Goal: Transaction & Acquisition: Subscribe to service/newsletter

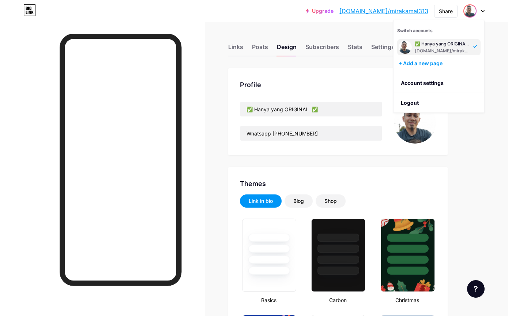
scroll to position [22, 0]
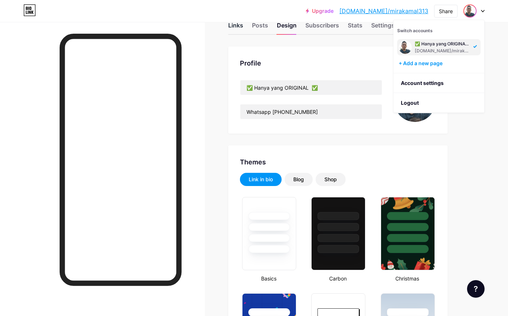
click at [242, 31] on div "Links" at bounding box center [235, 27] width 15 height 13
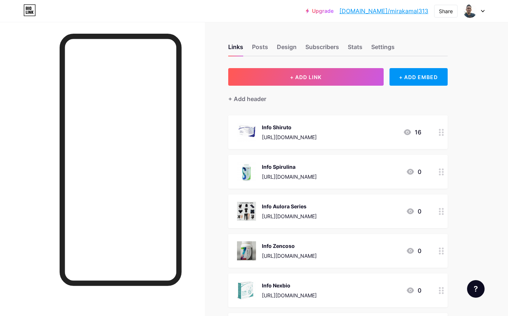
click at [317, 137] on div "[URL][DOMAIN_NAME]" at bounding box center [289, 137] width 55 height 8
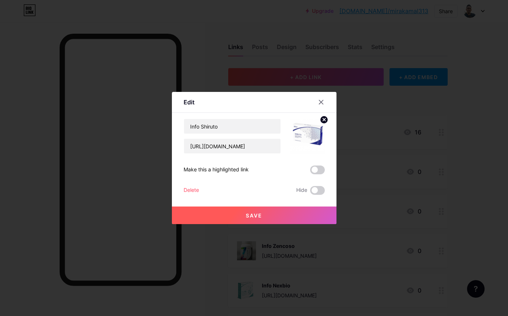
click at [239, 187] on div "Info Shiruto https://wasap.my/60145112544/Info.Shiruto Make this a highlighted …" at bounding box center [254, 157] width 141 height 76
click at [248, 174] on div "Make this a highlighted link" at bounding box center [216, 169] width 65 height 9
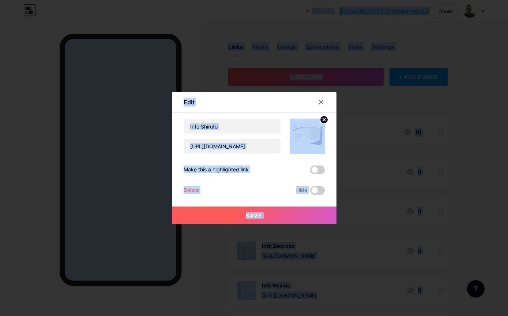
click at [248, 174] on div "Make this a highlighted link" at bounding box center [216, 169] width 65 height 9
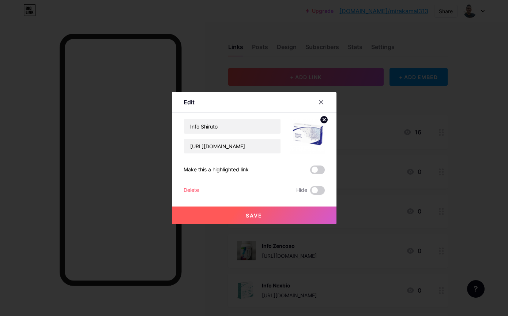
click at [249, 175] on div "Info Shiruto https://wasap.my/60145112544/Info.Shiruto Make this a highlighted …" at bounding box center [254, 157] width 141 height 76
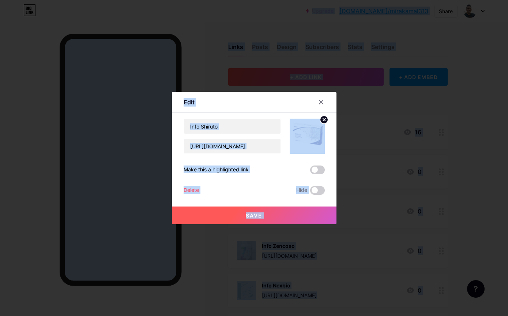
click at [236, 174] on div "Make this a highlighted link" at bounding box center [216, 169] width 65 height 9
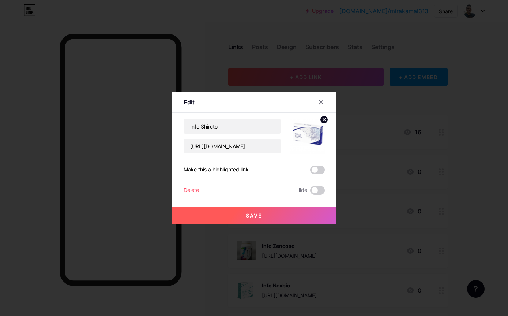
click at [237, 174] on div "Make this a highlighted link" at bounding box center [216, 169] width 65 height 9
click at [248, 174] on div "Make this a highlighted link" at bounding box center [216, 169] width 65 height 9
click at [251, 174] on div "Make this a highlighted link" at bounding box center [254, 169] width 141 height 9
click at [248, 174] on div "Make this a highlighted link" at bounding box center [216, 169] width 65 height 9
click at [237, 174] on div "Make this a highlighted link" at bounding box center [216, 169] width 65 height 9
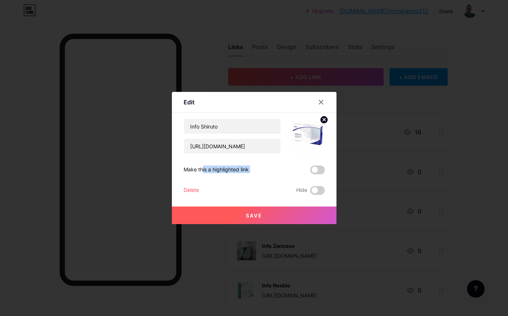
click at [261, 174] on div "Make this a highlighted link" at bounding box center [254, 169] width 141 height 9
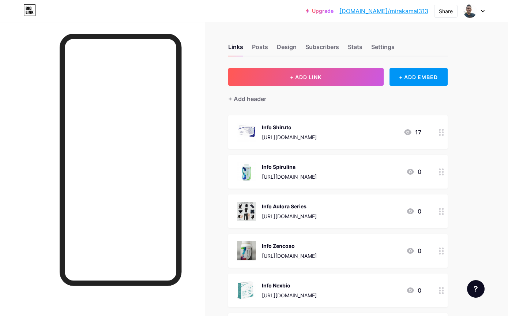
click at [317, 140] on div "https://wasap.my/60145112544/Info.Shiruto" at bounding box center [289, 137] width 55 height 8
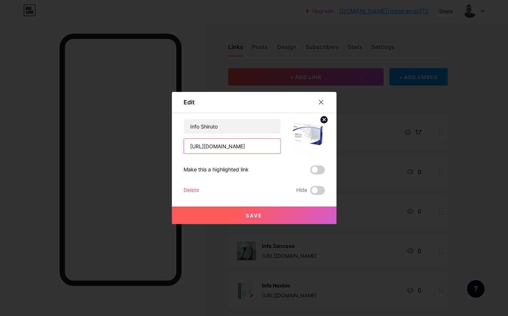
click at [218, 153] on input "[URL][DOMAIN_NAME]" at bounding box center [232, 146] width 97 height 15
click at [210, 153] on input "[URL][DOMAIN_NAME]" at bounding box center [232, 146] width 97 height 15
click at [319, 109] on div at bounding box center [321, 101] width 13 height 13
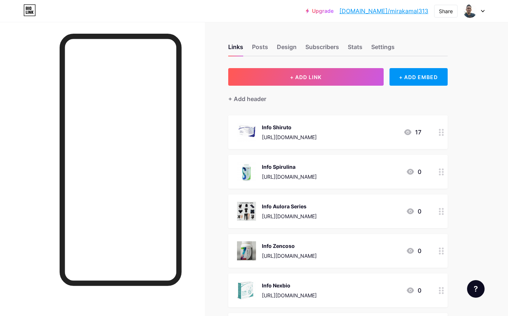
copy div "[URL][DOMAIN_NAME]"
click at [484, 10] on icon at bounding box center [482, 11] width 3 height 2
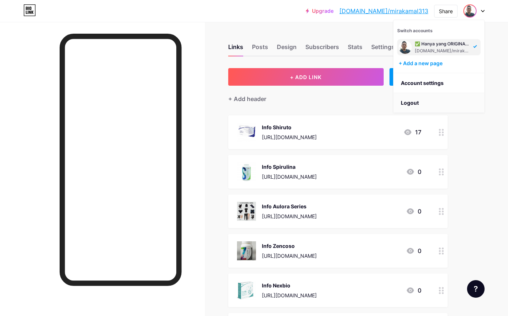
click at [433, 104] on li "Logout" at bounding box center [439, 103] width 91 height 20
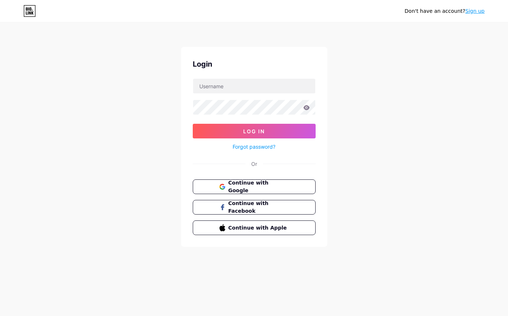
click at [478, 11] on link "Sign up" at bounding box center [474, 11] width 19 height 6
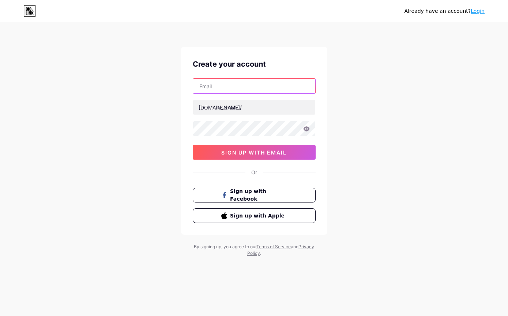
click at [252, 83] on input "text" at bounding box center [254, 86] width 122 height 15
paste input "[EMAIL_ADDRESS][DOMAIN_NAME]"
type input "[EMAIL_ADDRESS][DOMAIN_NAME]"
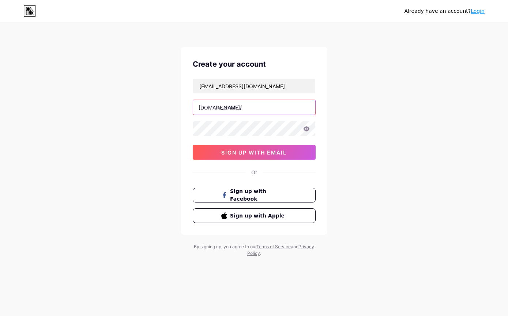
click at [251, 102] on input "text" at bounding box center [254, 107] width 122 height 15
type input "ashyraf"
click at [308, 130] on icon at bounding box center [306, 128] width 6 height 5
click at [309, 130] on icon at bounding box center [306, 128] width 7 height 5
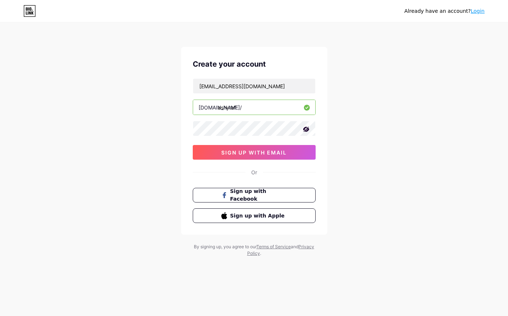
click at [393, 97] on div "Already have an account? Login Create your account syedasyhraf99@gmail.com bio.…" at bounding box center [254, 140] width 508 height 280
click at [296, 151] on button "sign up with email" at bounding box center [254, 152] width 123 height 15
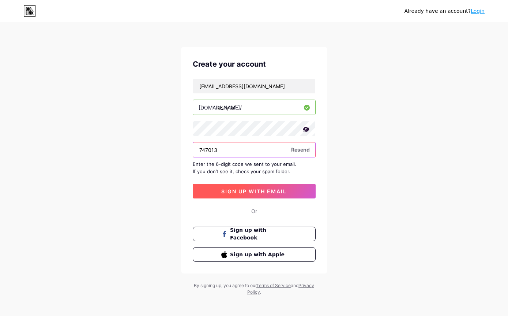
type input "747013"
click at [264, 189] on span "sign up with email" at bounding box center [253, 191] width 65 height 6
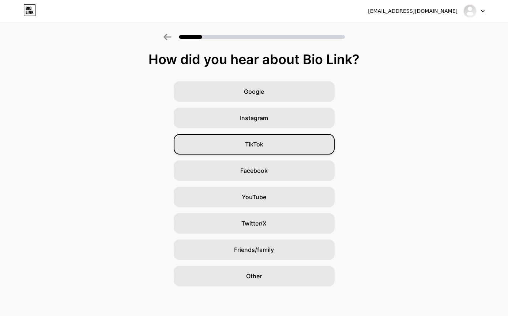
click at [207, 139] on div "TikTok" at bounding box center [254, 144] width 161 height 20
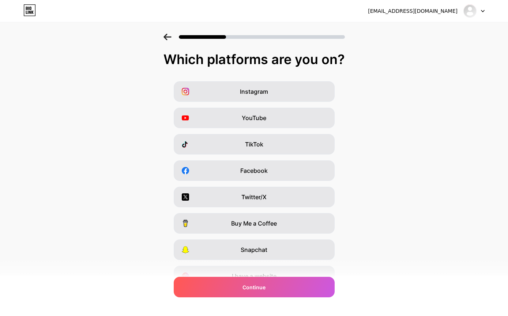
scroll to position [13, 0]
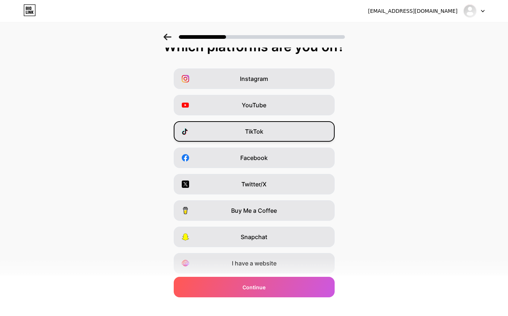
click at [206, 136] on div "TikTok" at bounding box center [254, 131] width 161 height 20
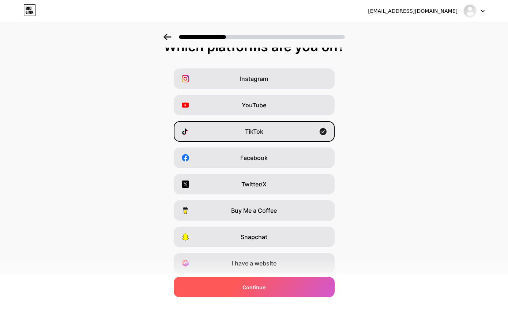
click at [204, 297] on div "Continue" at bounding box center [254, 287] width 161 height 20
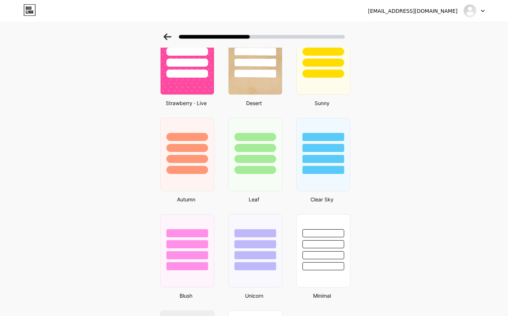
scroll to position [447, 0]
click at [333, 184] on div at bounding box center [323, 154] width 56 height 75
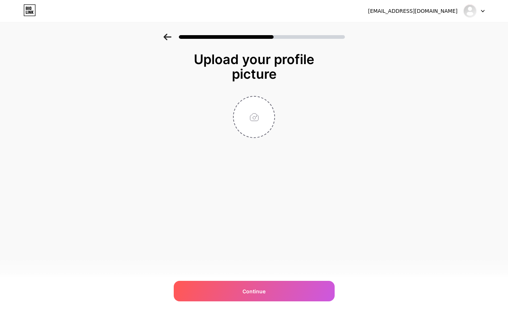
scroll to position [0, 0]
click at [172, 243] on div "syedasyhraf99@gmail.com Logout Link Copied Upload your profile picture Continue" at bounding box center [254, 158] width 508 height 316
click at [247, 218] on div "syedasyhraf99@gmail.com Logout Link Copied Upload your profile picture Continue" at bounding box center [254, 158] width 508 height 316
click at [254, 118] on input "file" at bounding box center [254, 117] width 41 height 41
click at [241, 123] on input "file" at bounding box center [254, 117] width 41 height 41
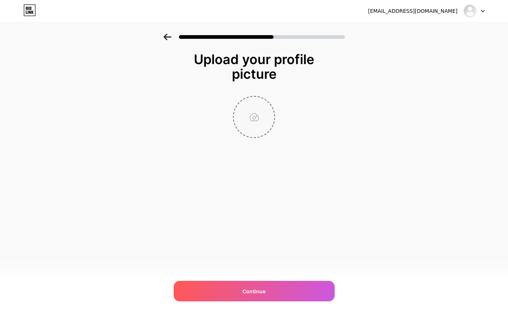
type input "C:\fakepath\IMG_1015.jpeg"
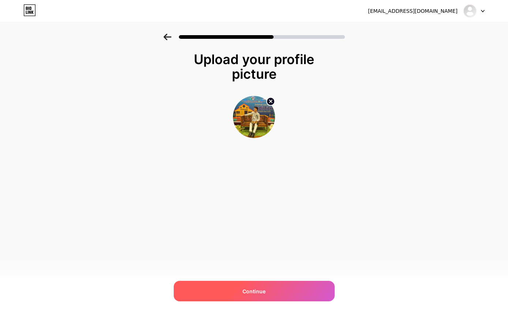
click at [217, 301] on div "Continue" at bounding box center [254, 291] width 161 height 20
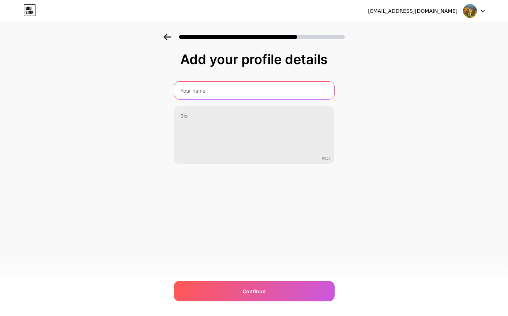
click at [206, 89] on input "text" at bounding box center [254, 91] width 160 height 18
type input "retgergbrgbdgb"
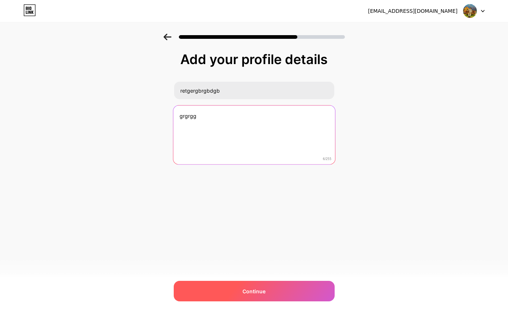
type textarea "grgrgg"
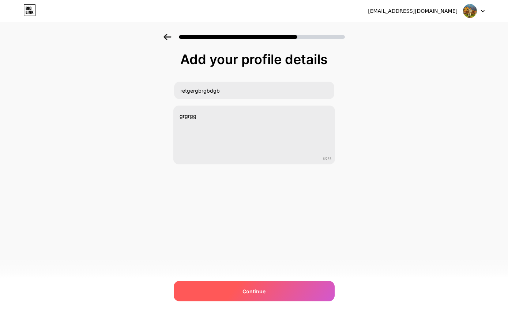
click at [320, 301] on div "Continue" at bounding box center [254, 291] width 161 height 20
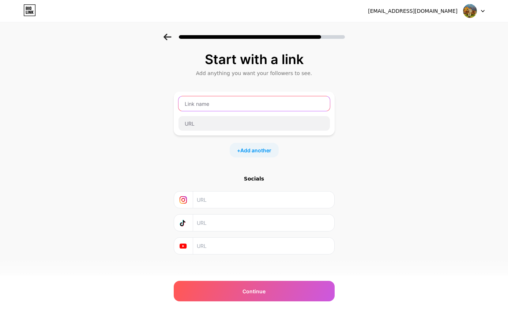
click at [207, 100] on input "text" at bounding box center [253, 103] width 151 height 15
type input "s"
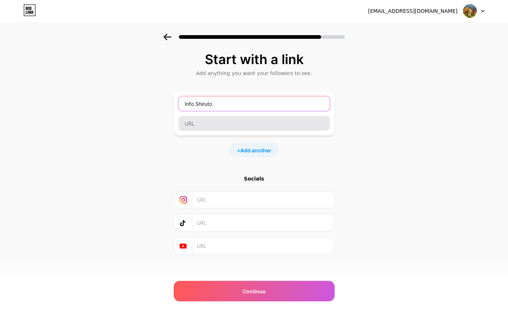
type input "Info Shiruto"
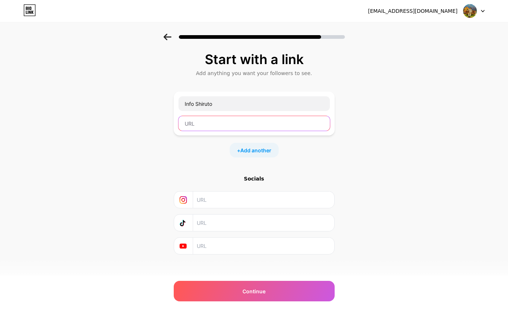
click at [229, 123] on input "text" at bounding box center [253, 123] width 151 height 15
paste input "[EMAIL_ADDRESS][DOMAIN_NAME]"
paste input "https://wasap.my/60145112544/Info.Shiruto"
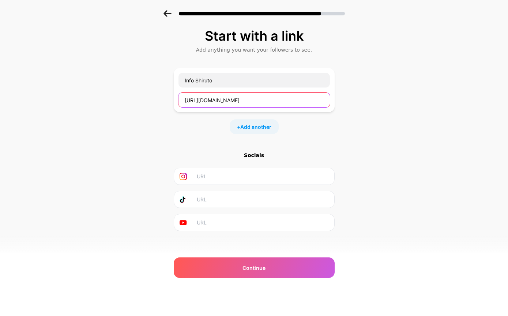
scroll to position [23, 0]
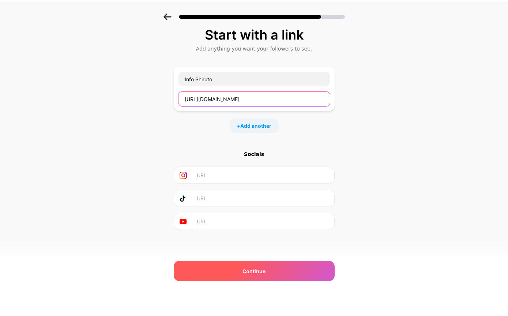
type input "https://wasap.my/60182444576/Info.Shiruto"
click at [181, 281] on div "Continue" at bounding box center [254, 291] width 161 height 20
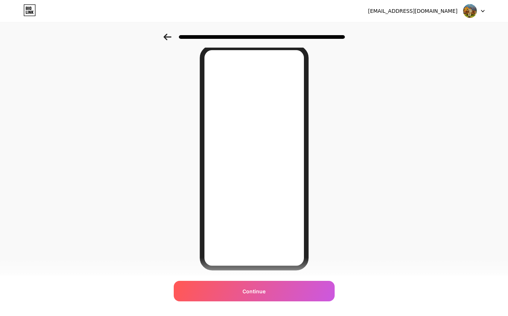
scroll to position [0, 0]
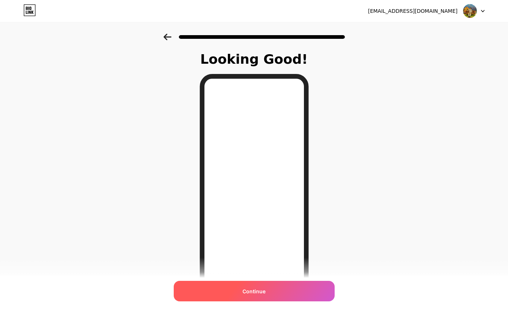
click at [245, 296] on div "Continue" at bounding box center [254, 291] width 161 height 20
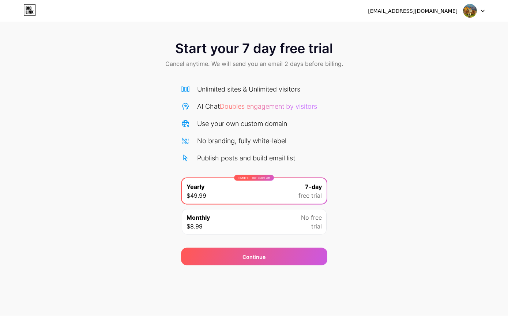
scroll to position [23, 0]
click at [349, 275] on div "syedasyhraf99@gmail.com Logout Link Copied Start your 7 day free trial Cancel a…" at bounding box center [254, 158] width 508 height 316
click at [353, 274] on div "syedasyhraf99@gmail.com Logout Link Copied Start your 7 day free trial Cancel a…" at bounding box center [254, 158] width 508 height 316
click at [365, 242] on div "syedasyhraf99@gmail.com Logout Link Copied Start your 7 day free trial Cancel a…" at bounding box center [254, 158] width 508 height 316
click at [305, 213] on div "No free trial" at bounding box center [311, 222] width 21 height 18
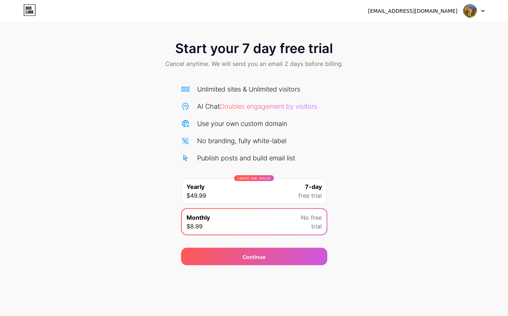
scroll to position [0, 0]
click at [471, 14] on img at bounding box center [470, 11] width 14 height 14
click at [429, 10] on div "[EMAIL_ADDRESS][DOMAIN_NAME]" at bounding box center [413, 11] width 90 height 8
click at [427, 11] on div "[EMAIL_ADDRESS][DOMAIN_NAME]" at bounding box center [413, 11] width 90 height 8
click at [23, 6] on icon at bounding box center [29, 10] width 12 height 12
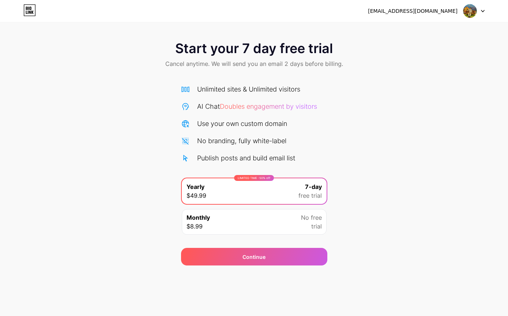
click at [28, 13] on icon at bounding box center [28, 12] width 1 height 3
click at [207, 219] on span "Monthly" at bounding box center [198, 217] width 23 height 9
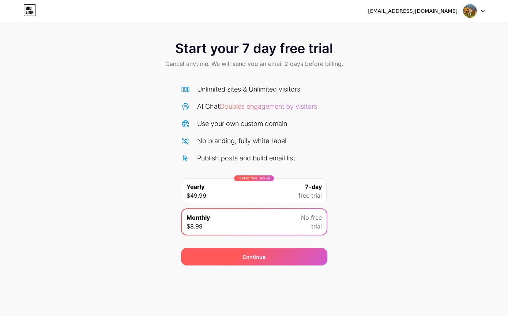
click at [216, 253] on div "Continue" at bounding box center [254, 257] width 146 height 18
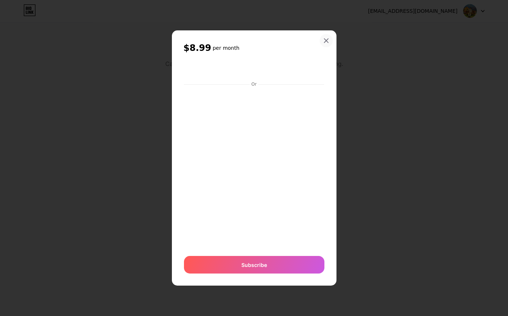
click at [322, 47] on div at bounding box center [326, 40] width 13 height 13
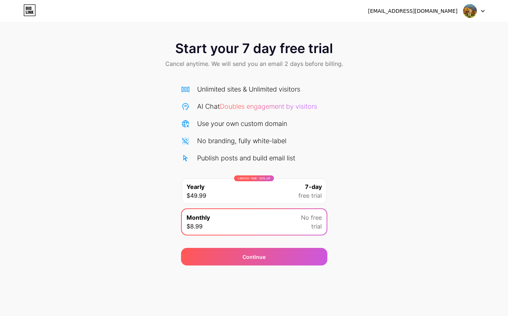
click at [299, 194] on span "free trial" at bounding box center [309, 195] width 23 height 9
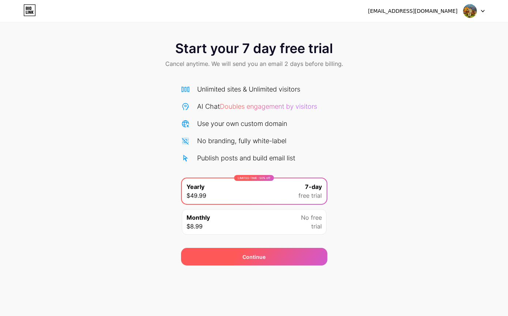
click at [260, 260] on div "Continue" at bounding box center [254, 257] width 23 height 8
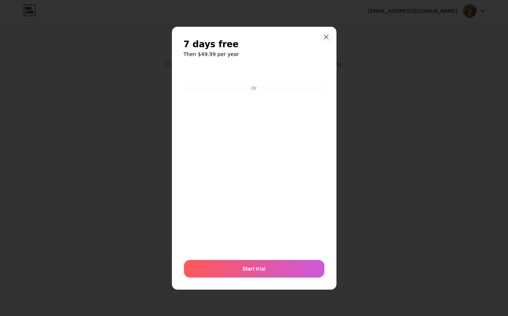
click at [320, 44] on div at bounding box center [326, 36] width 13 height 13
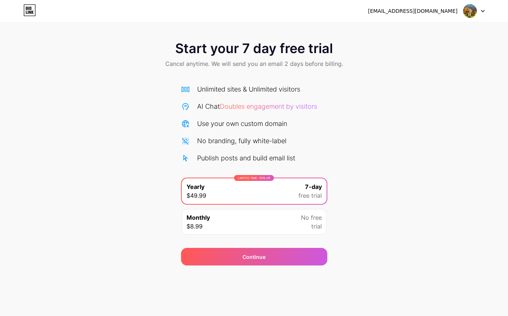
click at [450, 15] on div "[EMAIL_ADDRESS][DOMAIN_NAME]" at bounding box center [426, 10] width 117 height 13
click at [473, 15] on img at bounding box center [470, 11] width 14 height 14
click at [428, 11] on div "[EMAIL_ADDRESS][DOMAIN_NAME]" at bounding box center [413, 11] width 90 height 8
click at [26, 10] on icon at bounding box center [27, 8] width 2 height 3
click at [350, 183] on div "Start your 7 day free trial Cancel anytime. We will send you an email 2 days be…" at bounding box center [254, 150] width 508 height 232
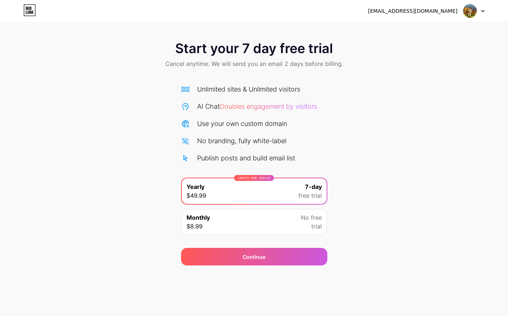
click at [348, 166] on div "Start your 7 day free trial Cancel anytime. We will send you an email 2 days be…" at bounding box center [254, 150] width 508 height 232
click at [311, 53] on span "Start your 7 day free trial" at bounding box center [254, 48] width 158 height 15
click at [292, 89] on div "Unlimited sites & Unlimited visitors" at bounding box center [248, 89] width 103 height 10
click at [278, 109] on span "Doubles engagement by visitors" at bounding box center [268, 106] width 97 height 8
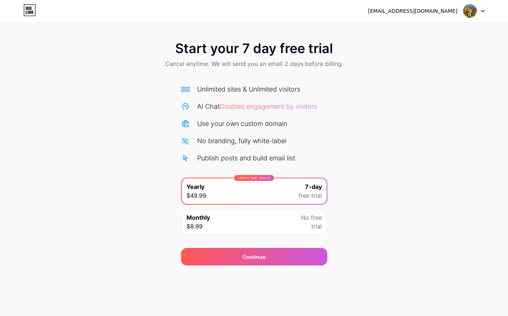
scroll to position [23, 0]
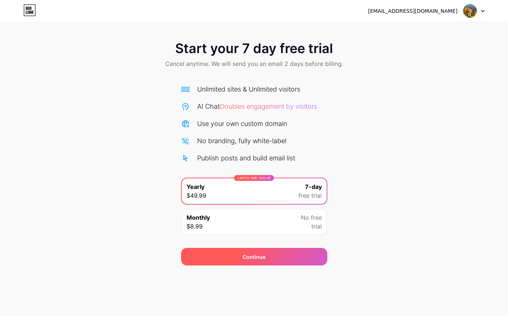
click at [306, 248] on div "Continue" at bounding box center [254, 257] width 146 height 18
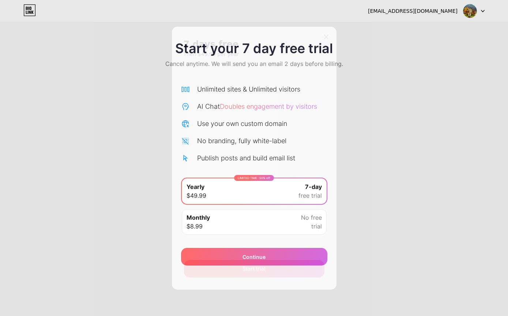
click at [282, 277] on div "Start trial" at bounding box center [254, 269] width 140 height 18
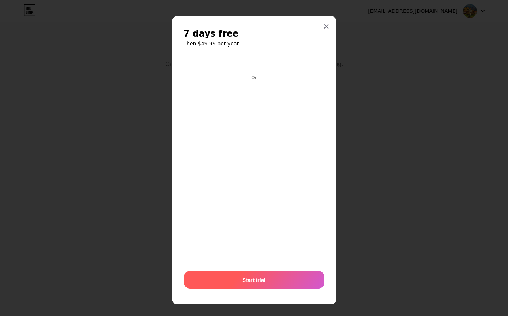
click at [279, 280] on div "Start trial" at bounding box center [254, 280] width 140 height 18
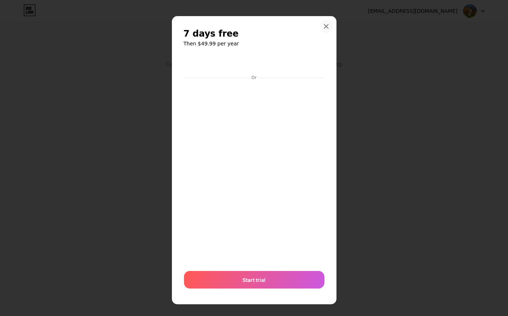
click at [325, 29] on icon at bounding box center [326, 26] width 6 height 6
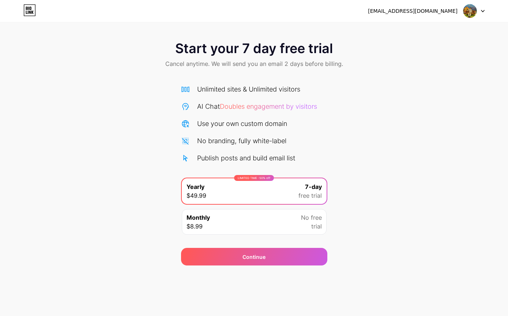
click at [292, 209] on div "Monthly $8.99 No free trial" at bounding box center [254, 222] width 145 height 26
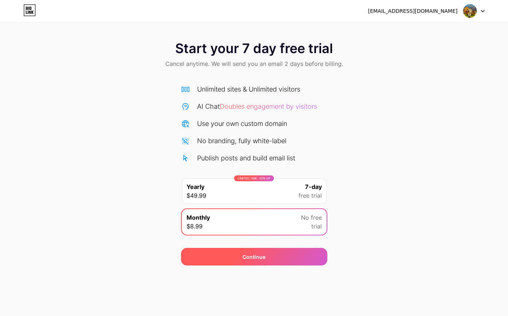
click at [275, 248] on div "Continue" at bounding box center [254, 257] width 146 height 18
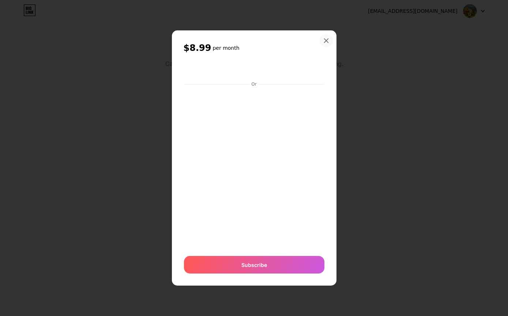
click at [327, 47] on div at bounding box center [326, 40] width 13 height 13
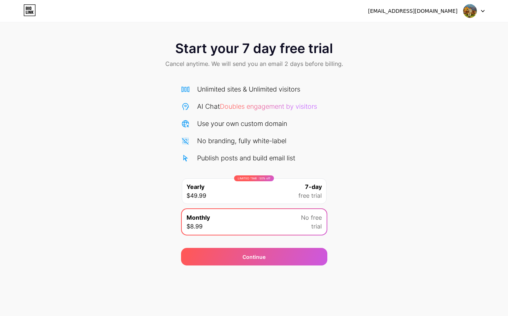
click at [480, 11] on div at bounding box center [473, 10] width 21 height 13
click at [404, 93] on div "Start your 7 day free trial Cancel anytime. We will send you an email 2 days be…" at bounding box center [254, 150] width 508 height 232
click at [451, 12] on div "[EMAIL_ADDRESS][DOMAIN_NAME]" at bounding box center [413, 11] width 90 height 8
click at [476, 10] on img at bounding box center [470, 11] width 14 height 14
click at [426, 62] on div "Start your 7 day free trial Cancel anytime. We will send you an email 2 days be…" at bounding box center [254, 150] width 508 height 232
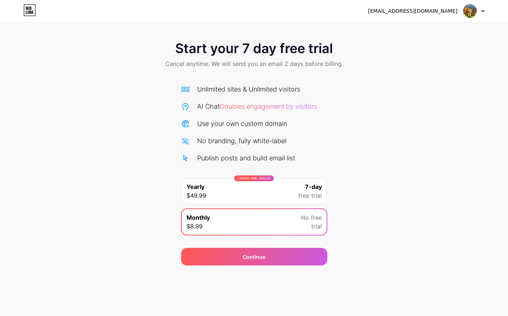
scroll to position [0, 0]
click at [319, 70] on div "Start your 7 day free trial Cancel anytime. We will send you an email 2 days be…" at bounding box center [254, 55] width 508 height 43
click at [289, 89] on div "Unlimited sites & Unlimited visitors" at bounding box center [248, 89] width 103 height 10
click at [277, 104] on span "Doubles engagement by visitors" at bounding box center [268, 106] width 97 height 8
click at [270, 117] on div "Unlimited sites & Unlimited visitors AI Chat Doubles engagement by visitors Use…" at bounding box center [254, 123] width 146 height 79
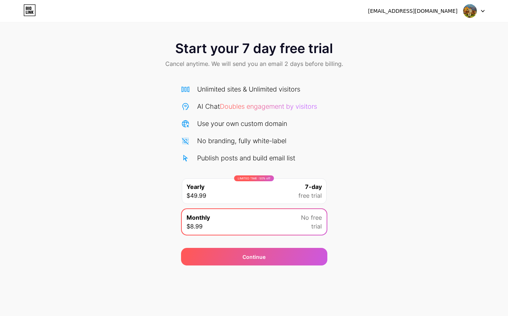
click at [254, 157] on div "Publish posts and build email list" at bounding box center [246, 158] width 98 height 10
click at [259, 155] on div "Publish posts and build email list" at bounding box center [246, 158] width 98 height 10
click at [254, 198] on div "LIMITED TIME : 50% off Yearly $49.99 7-day free trial" at bounding box center [254, 191] width 145 height 26
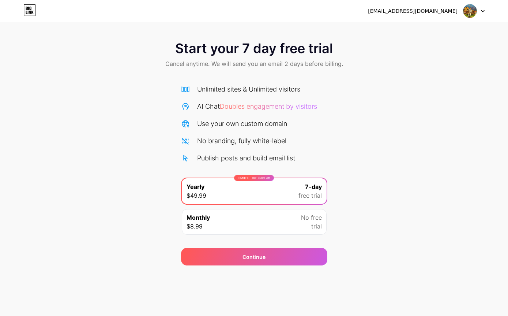
click at [263, 233] on div "Monthly $8.99 No free trial" at bounding box center [254, 222] width 145 height 26
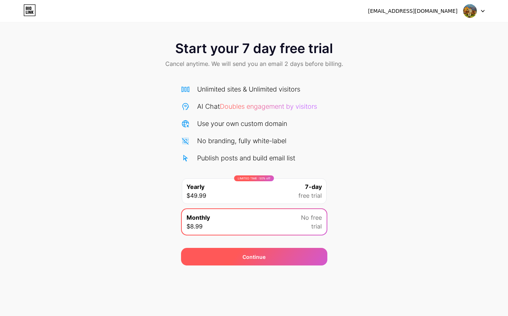
click at [266, 256] on div "Continue" at bounding box center [254, 257] width 146 height 18
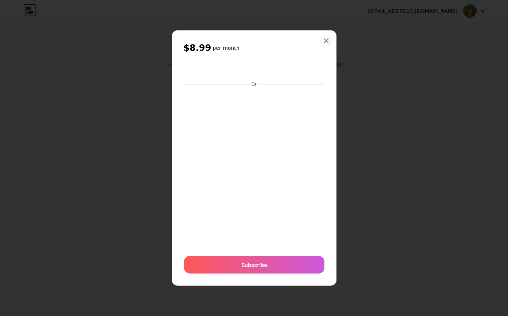
click at [320, 47] on div at bounding box center [326, 40] width 13 height 13
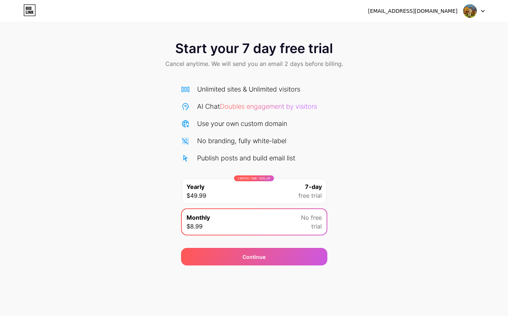
click at [27, 9] on icon at bounding box center [29, 10] width 12 height 12
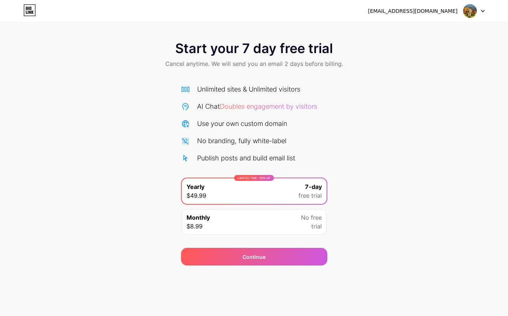
scroll to position [16, 0]
click at [484, 7] on div at bounding box center [473, 10] width 21 height 13
click at [460, 34] on li "Logout" at bounding box center [439, 30] width 91 height 20
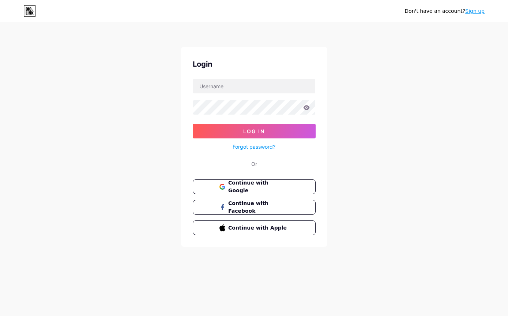
scroll to position [10, 0]
click at [271, 79] on input "text" at bounding box center [254, 86] width 122 height 15
click at [371, 118] on div "Don't have an account? Sign up Login Log In Forgot password? Or Continue with G…" at bounding box center [254, 135] width 508 height 270
click at [278, 80] on input "text" at bounding box center [254, 86] width 122 height 15
click at [387, 116] on div "Don't have an account? Sign up Login Log In Forgot password? Or Continue with G…" at bounding box center [254, 135] width 508 height 270
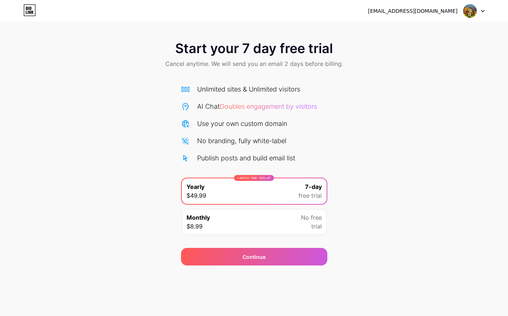
click at [248, 222] on div "Monthly $8.99 No free trial" at bounding box center [254, 222] width 145 height 26
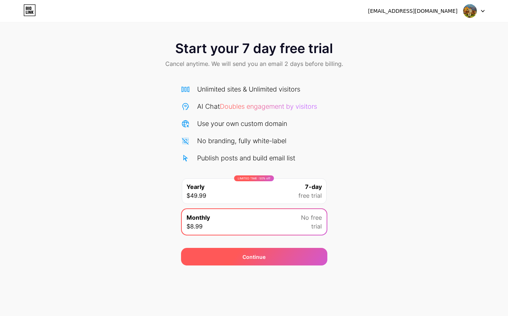
click at [225, 257] on div "Continue" at bounding box center [254, 257] width 146 height 18
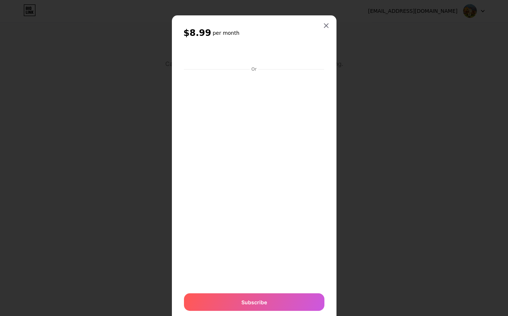
scroll to position [0, 0]
click at [327, 25] on icon at bounding box center [326, 26] width 4 height 4
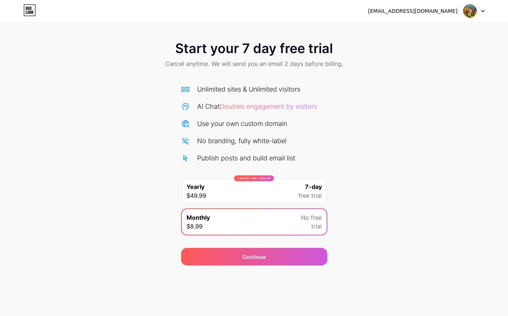
click at [265, 191] on div "LIMITED TIME : 50% off Yearly $49.99 7-day free trial" at bounding box center [254, 191] width 145 height 26
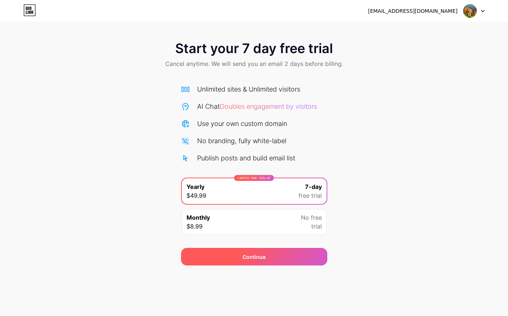
click at [275, 255] on div "Continue" at bounding box center [254, 257] width 146 height 18
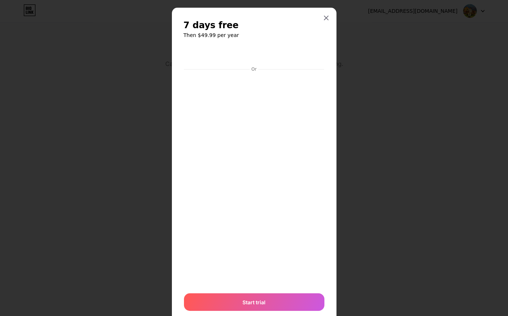
scroll to position [8, 0]
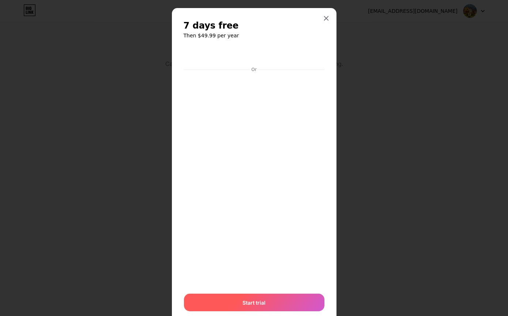
click at [273, 299] on div "Start trial" at bounding box center [254, 302] width 140 height 18
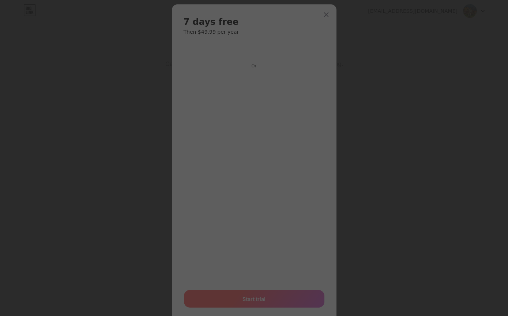
scroll to position [12, 0]
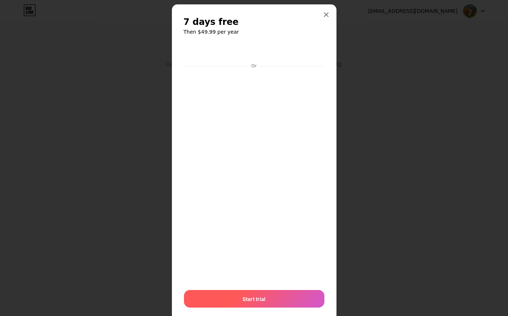
click at [258, 302] on span "Start trial" at bounding box center [254, 299] width 23 height 8
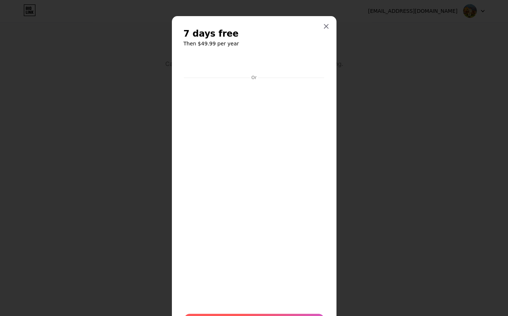
scroll to position [0, 0]
click at [329, 26] on div at bounding box center [326, 26] width 13 height 13
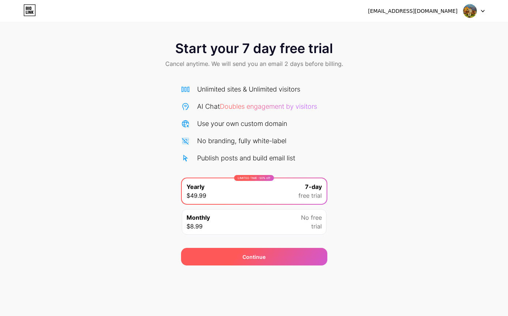
click at [233, 264] on div "Continue" at bounding box center [254, 257] width 146 height 18
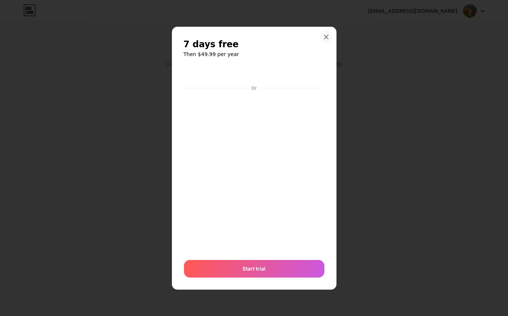
click at [331, 37] on div "7 days free Then $49.99 per year Or Start trial" at bounding box center [254, 158] width 165 height 263
click at [324, 40] on icon at bounding box center [326, 37] width 6 height 6
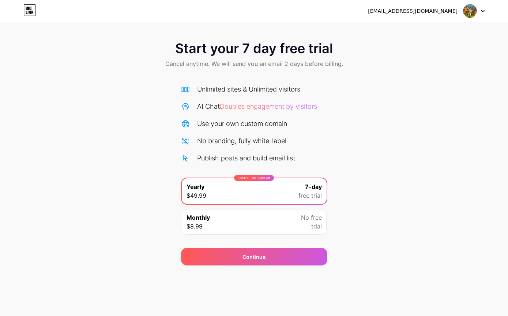
click at [22, 16] on div "[EMAIL_ADDRESS][DOMAIN_NAME] Logout" at bounding box center [254, 10] width 508 height 13
click at [21, 9] on div "[EMAIL_ADDRESS][DOMAIN_NAME] Logout" at bounding box center [254, 10] width 508 height 13
click at [25, 9] on icon at bounding box center [29, 10] width 12 height 12
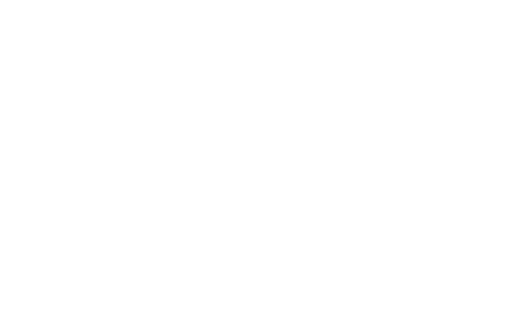
click at [23, 0] on html at bounding box center [254, 0] width 508 height 0
click at [19, 0] on html at bounding box center [254, 0] width 508 height 0
